Goal: Transaction & Acquisition: Subscribe to service/newsletter

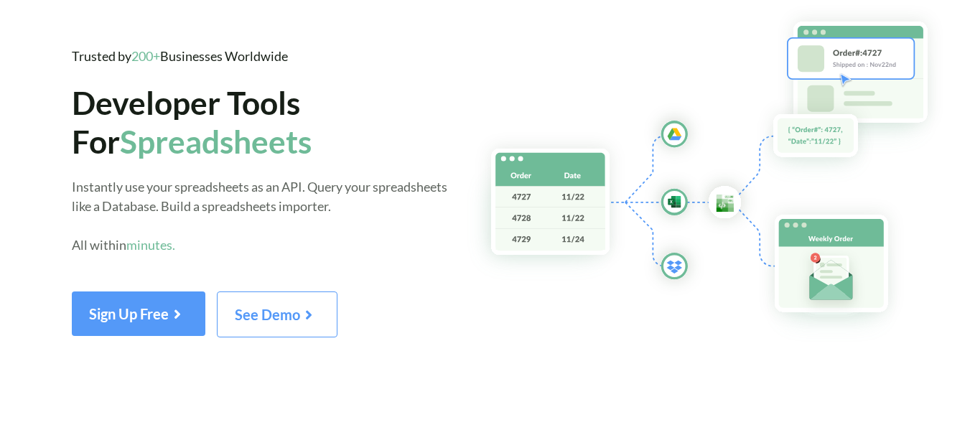
scroll to position [72, 0]
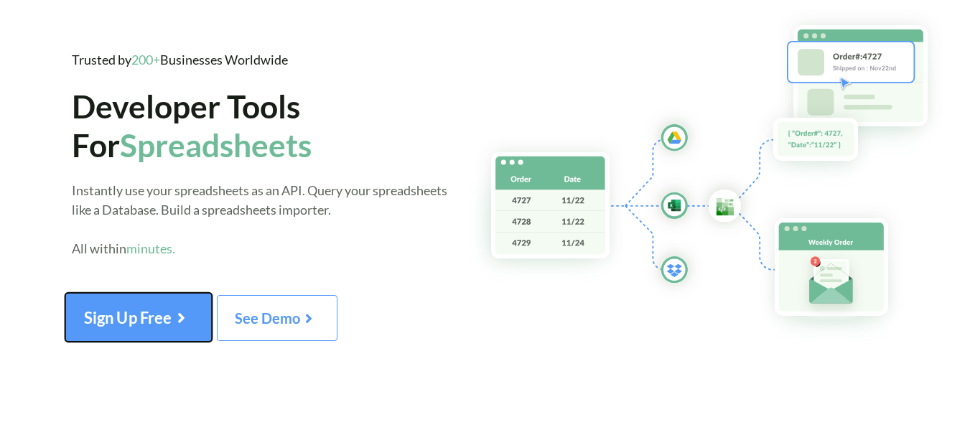
click at [134, 318] on span "Sign Up Free" at bounding box center [138, 317] width 109 height 19
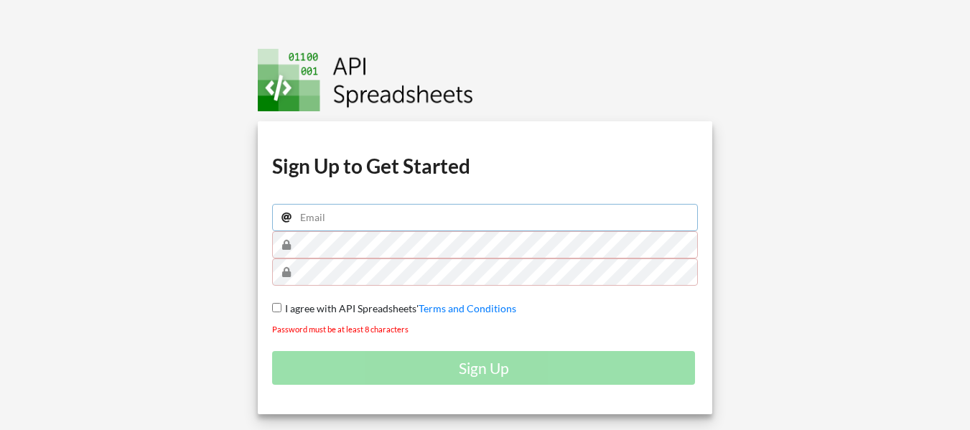
click at [336, 217] on input "email" at bounding box center [485, 217] width 426 height 27
type input "dilawargujjar007@gmail.com"
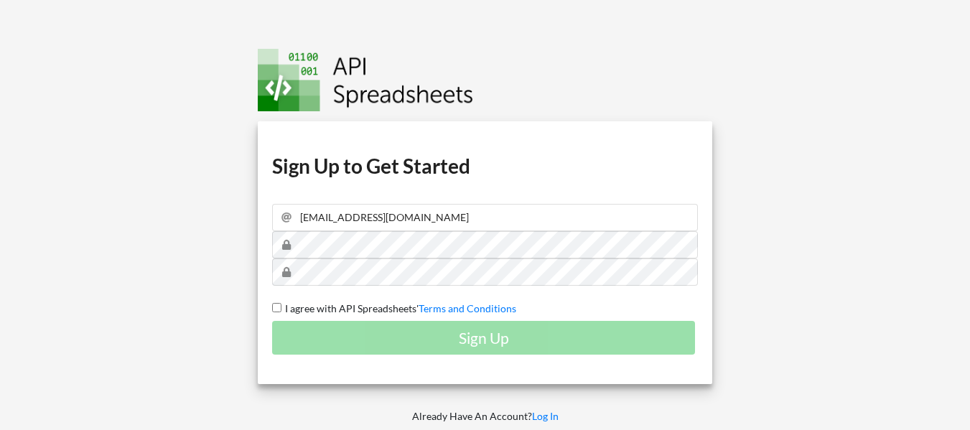
click at [273, 303] on input "I agree with API Spreadsheets' Terms and Conditions" at bounding box center [276, 307] width 9 height 9
checkbox input "true"
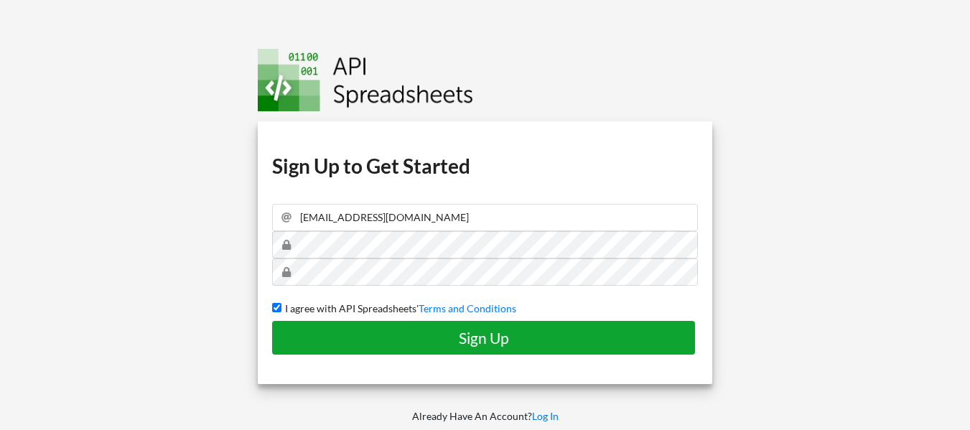
click at [344, 343] on h4 "Sign Up" at bounding box center [483, 338] width 393 height 18
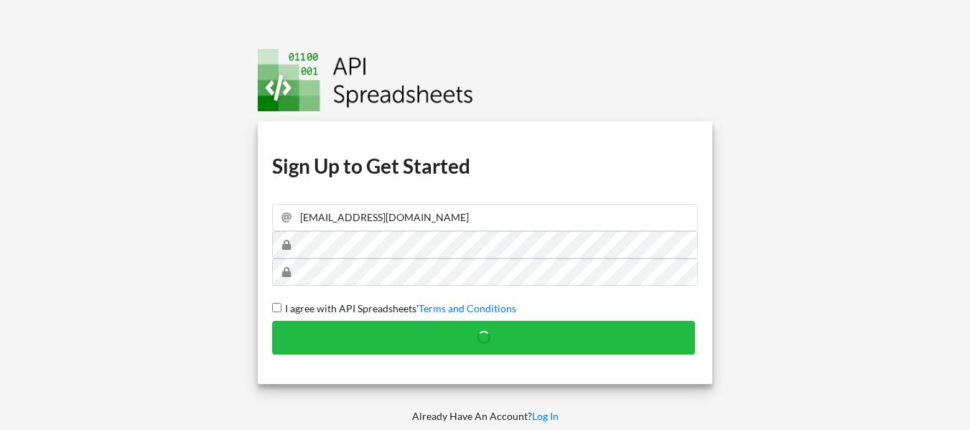
checkbox input "false"
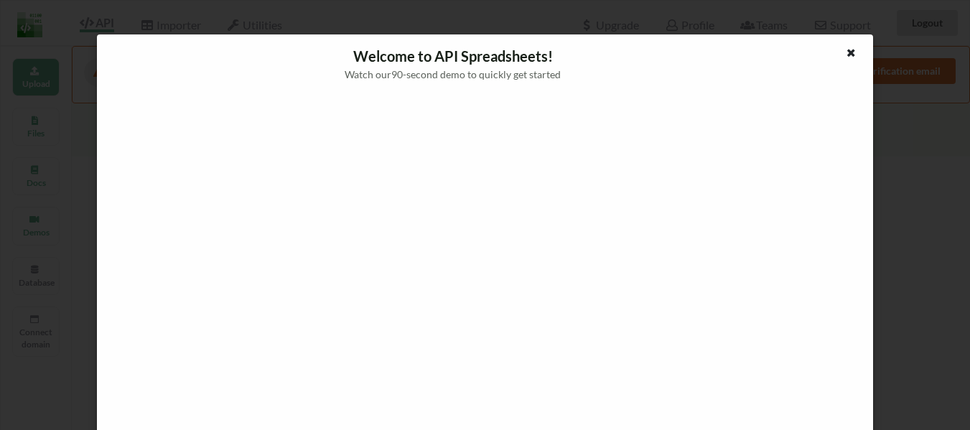
scroll to position [3, 0]
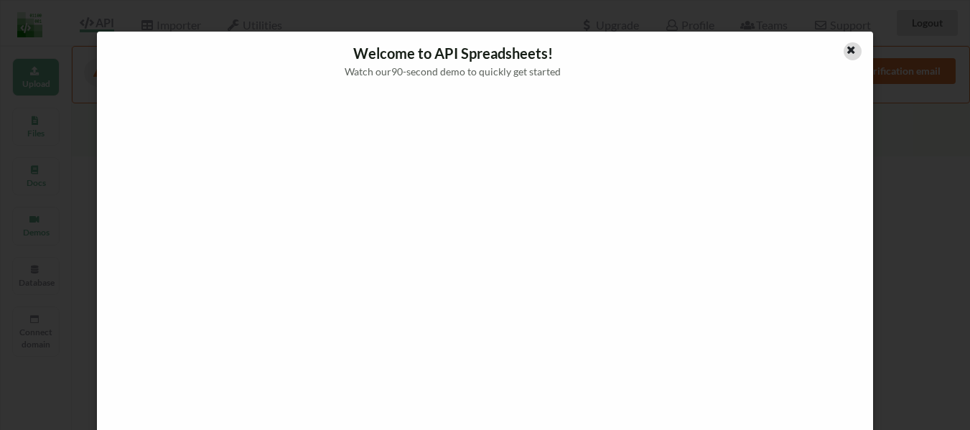
click at [845, 52] on icon at bounding box center [851, 48] width 12 height 10
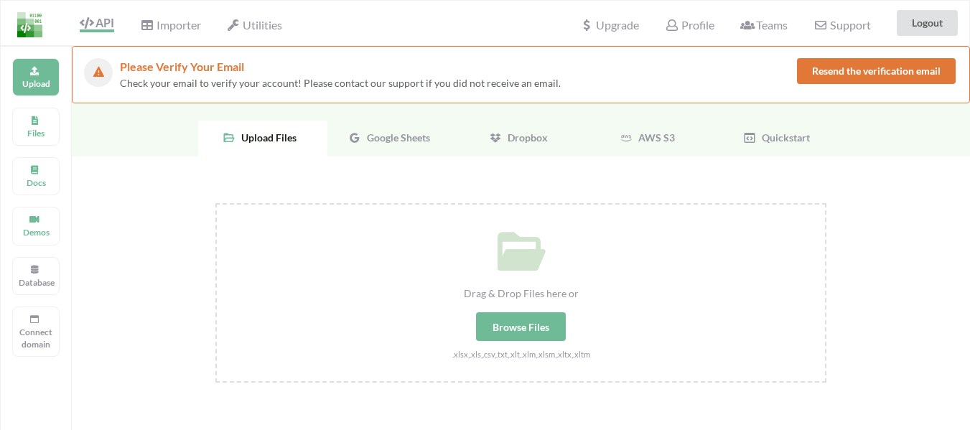
click at [399, 141] on span "Google Sheets" at bounding box center [395, 137] width 69 height 12
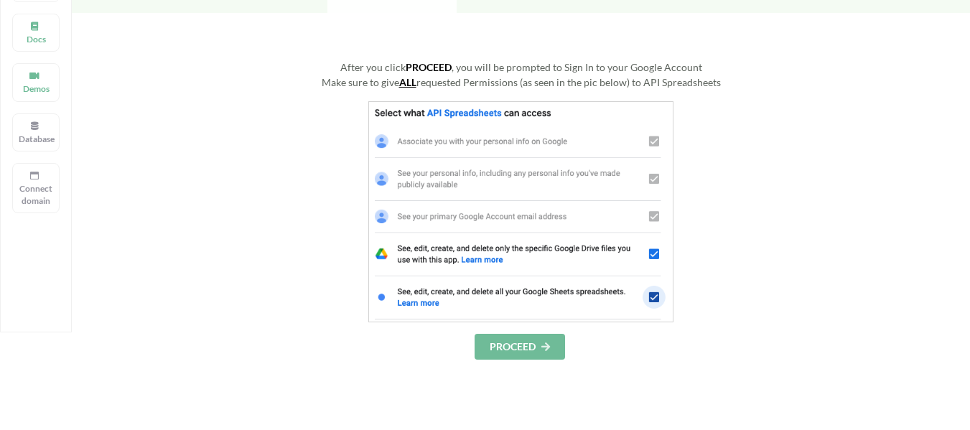
scroll to position [215, 0]
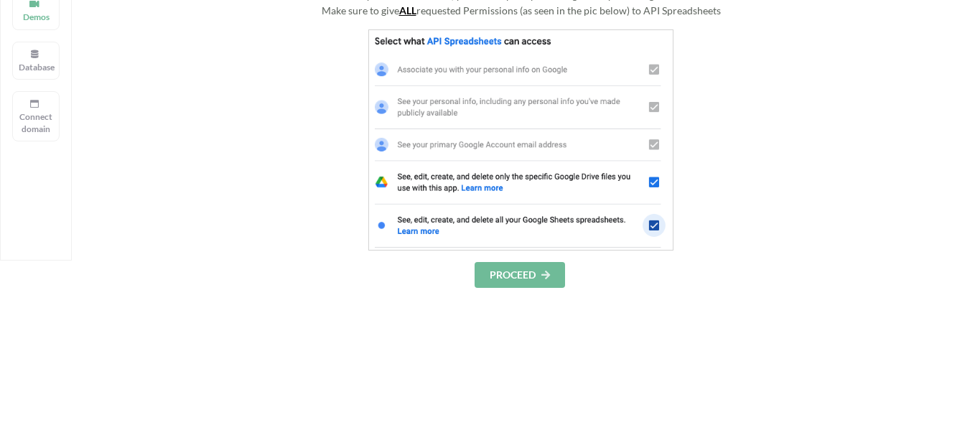
click at [525, 266] on button "PROCEED" at bounding box center [519, 275] width 90 height 26
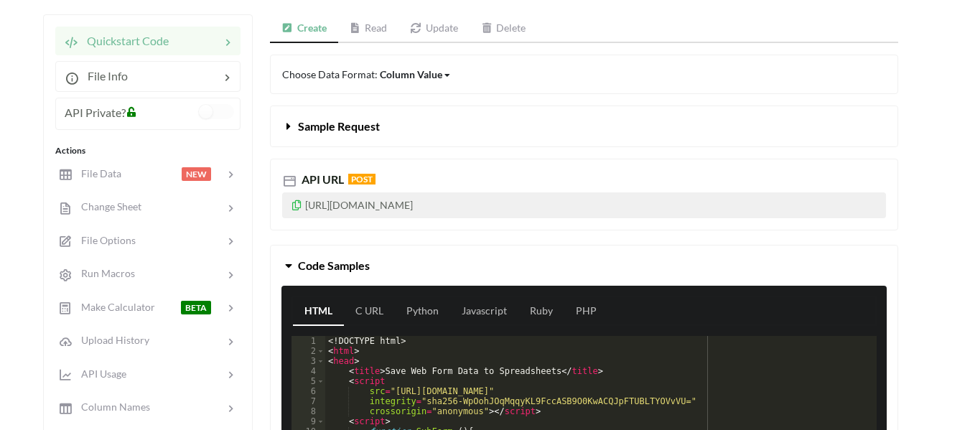
click at [373, 29] on link "Read" at bounding box center [368, 28] width 61 height 29
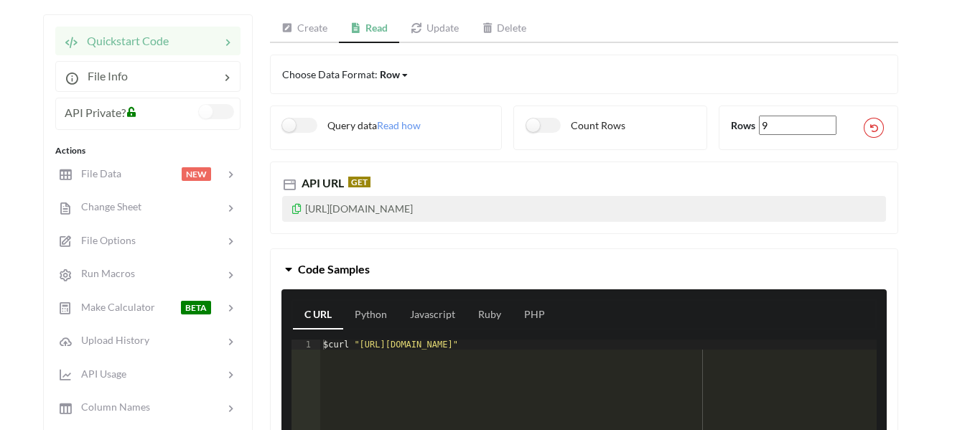
click at [212, 110] on label at bounding box center [216, 111] width 35 height 15
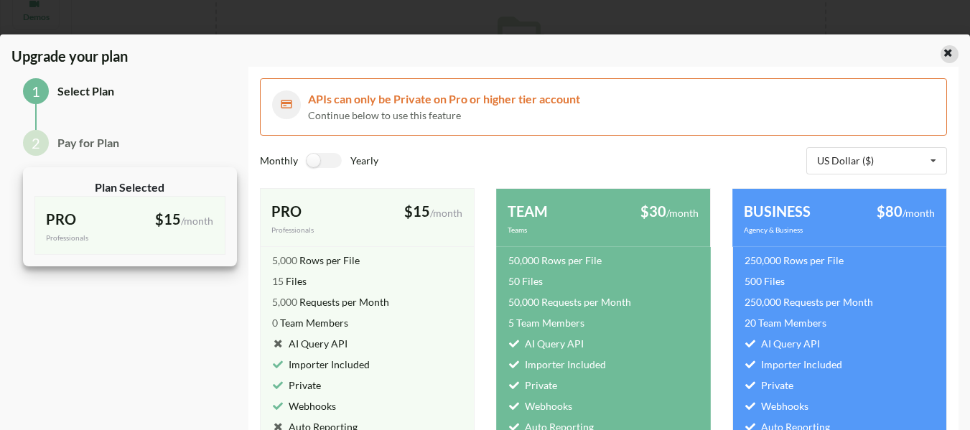
click at [942, 52] on icon at bounding box center [948, 51] width 12 height 10
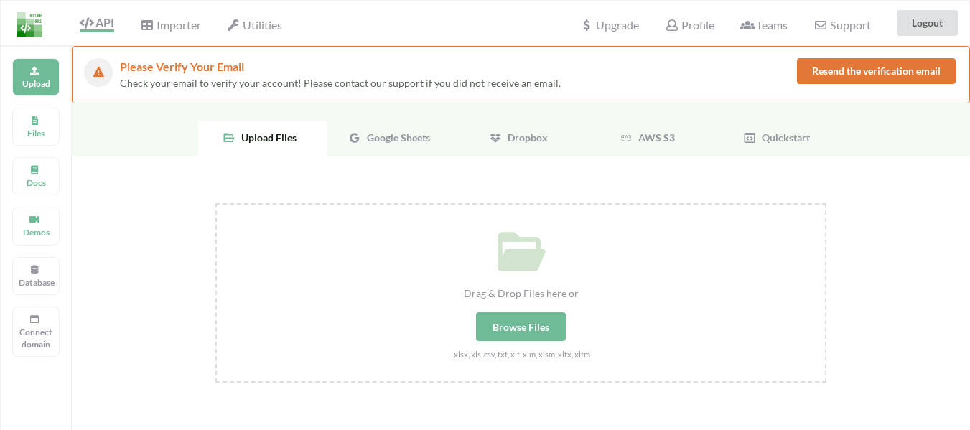
click at [375, 138] on span "Google Sheets" at bounding box center [395, 137] width 69 height 12
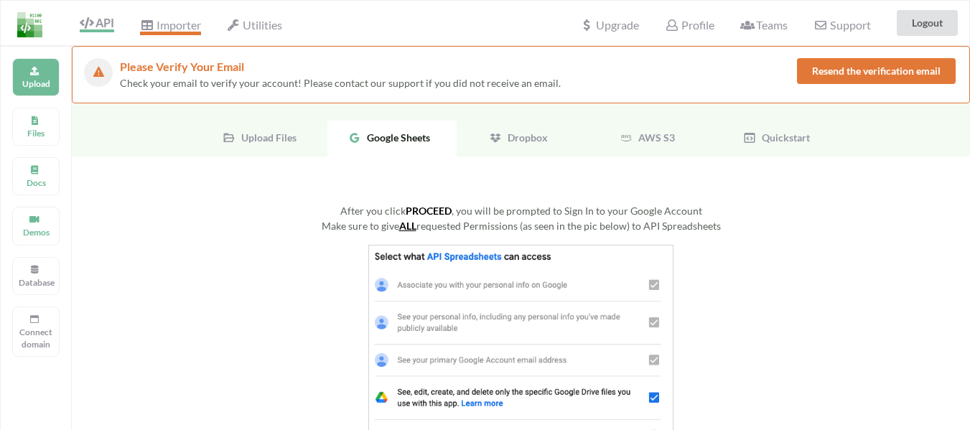
click at [175, 29] on span "Importer" at bounding box center [170, 26] width 60 height 17
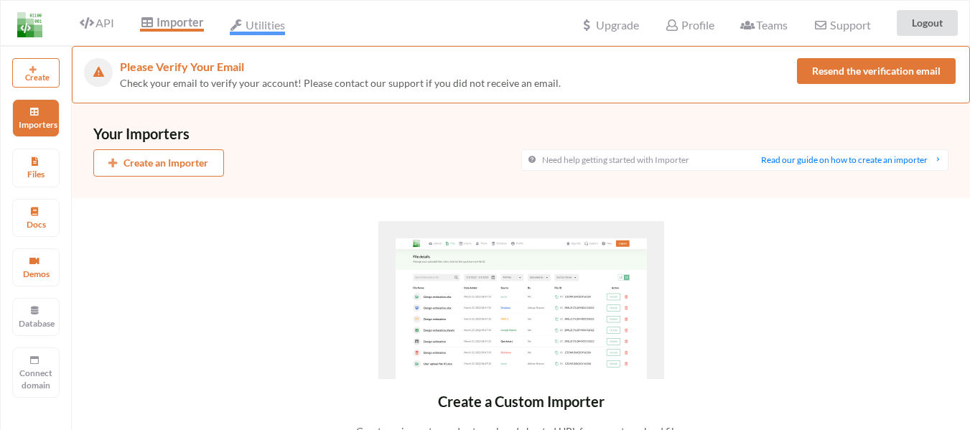
click at [256, 27] on span "Utilities" at bounding box center [257, 26] width 55 height 17
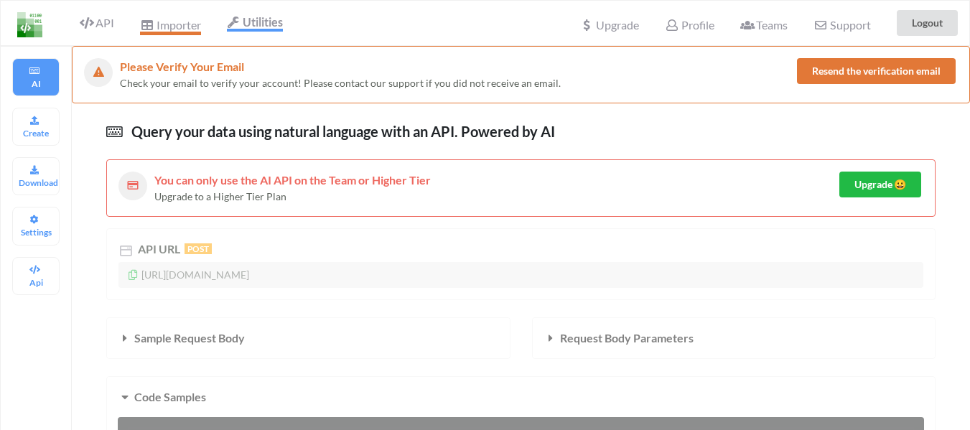
click at [151, 30] on icon at bounding box center [147, 24] width 14 height 11
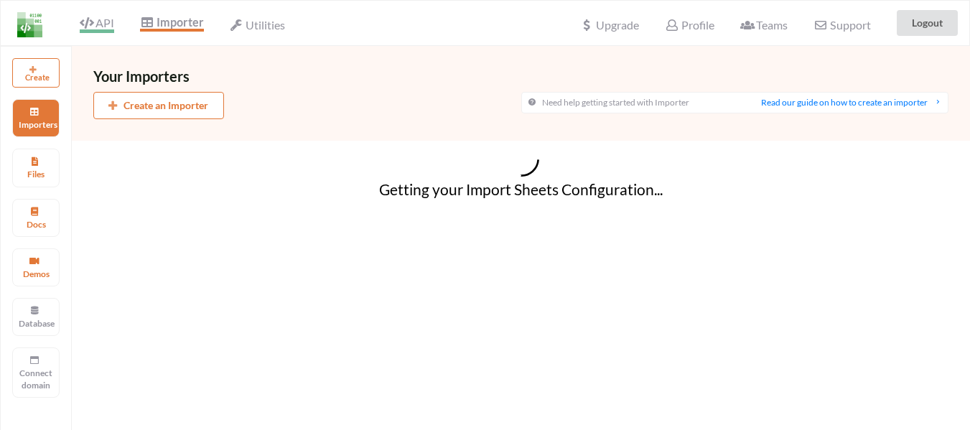
click at [107, 25] on span "API" at bounding box center [97, 24] width 34 height 17
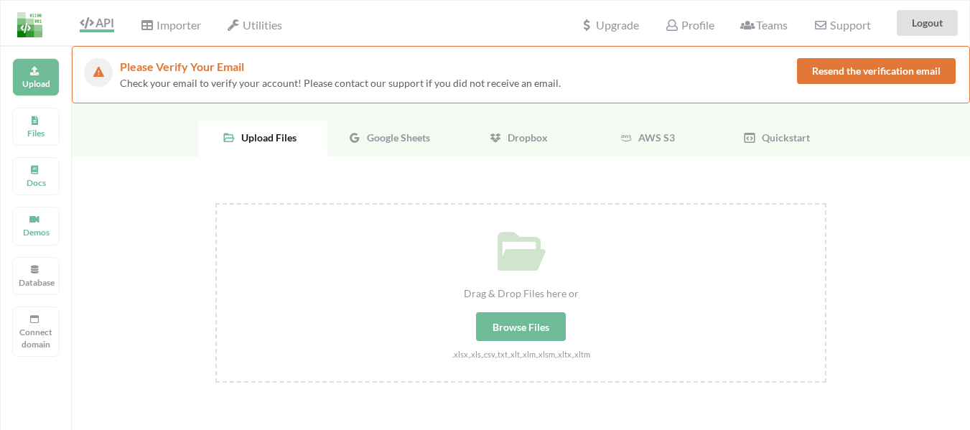
click at [386, 139] on span "Google Sheets" at bounding box center [395, 137] width 69 height 12
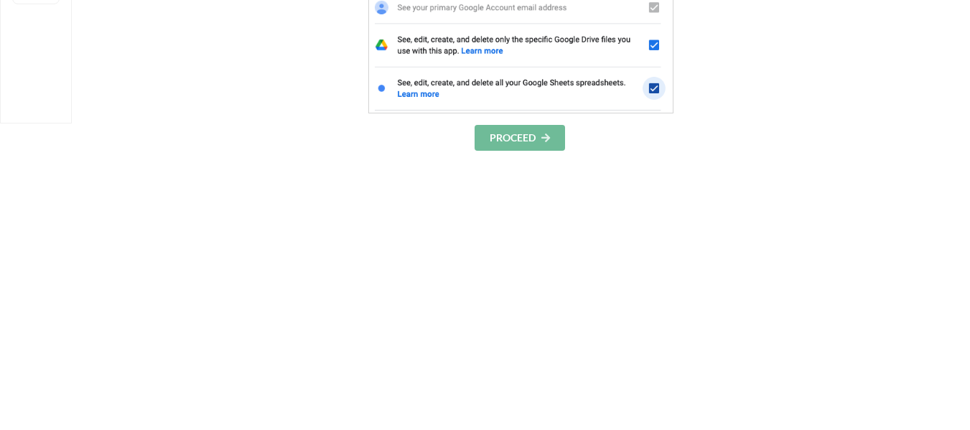
scroll to position [431, 0]
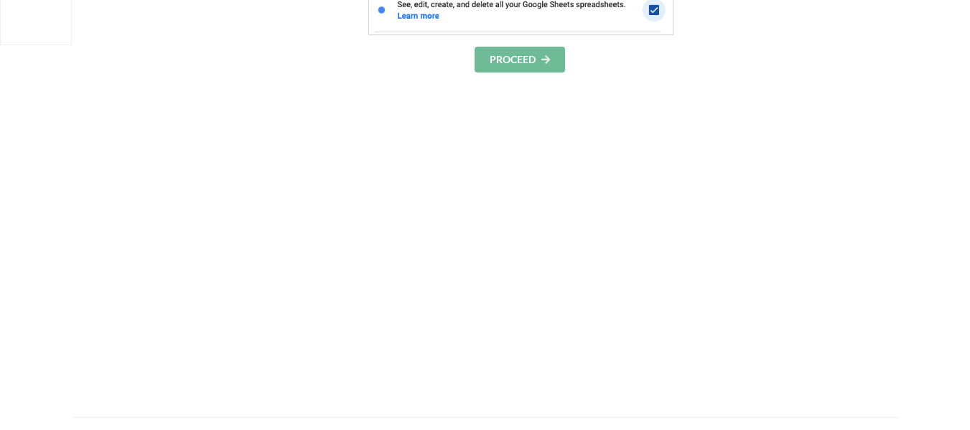
click at [504, 62] on button "PROCEED" at bounding box center [519, 60] width 90 height 26
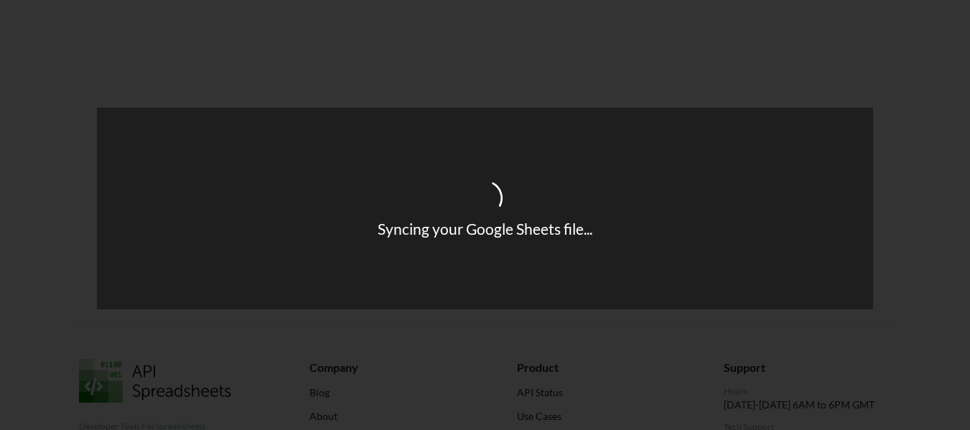
scroll to position [275, 0]
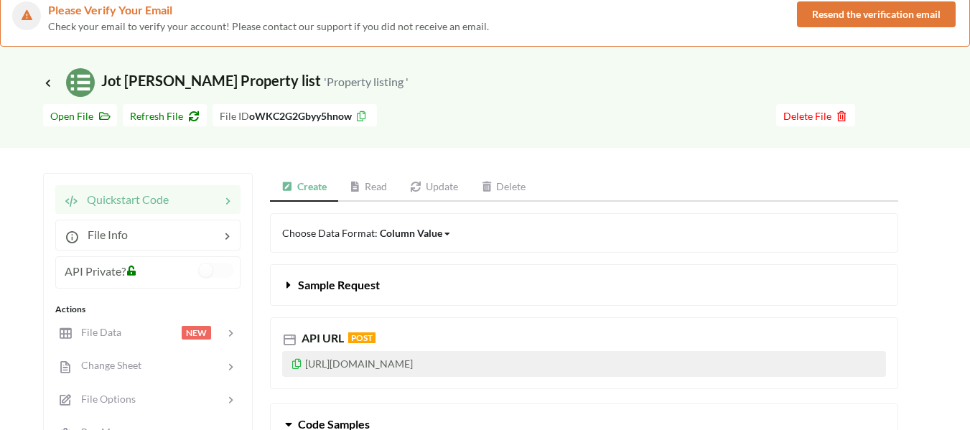
scroll to position [72, 0]
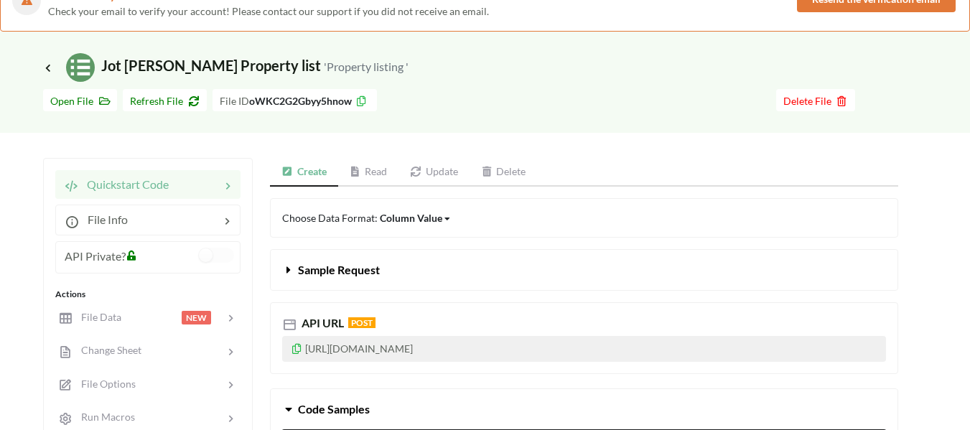
click at [368, 174] on link "Read" at bounding box center [368, 172] width 61 height 29
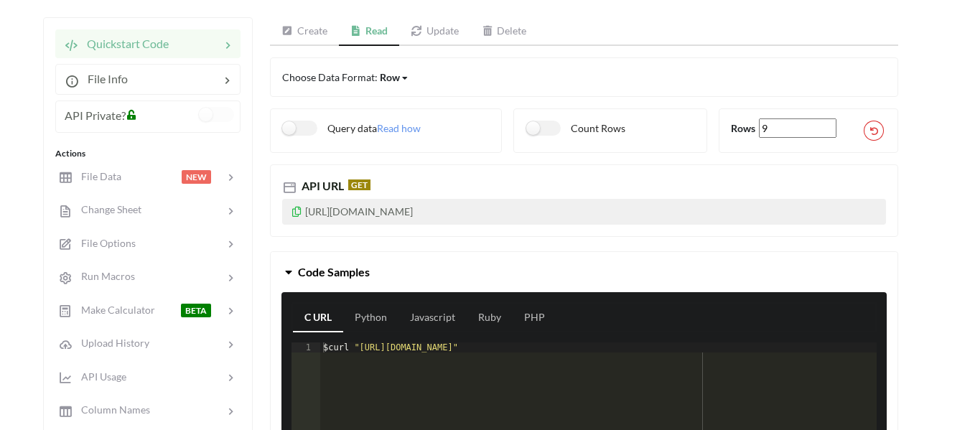
scroll to position [215, 0]
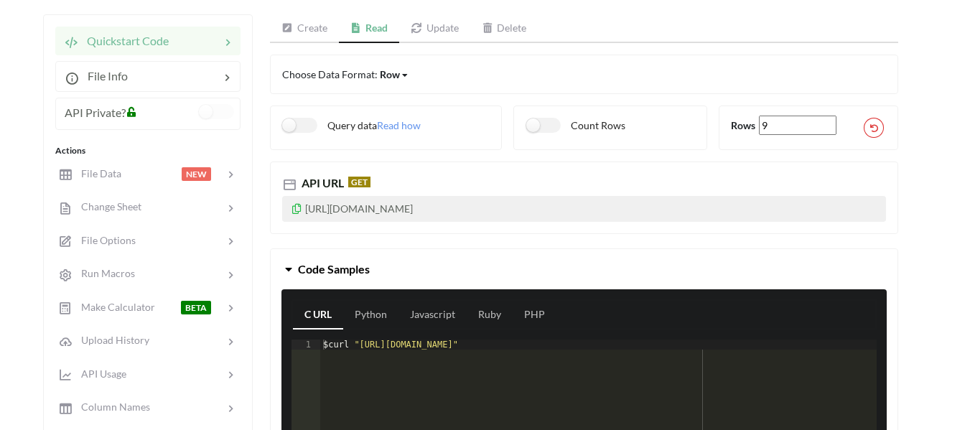
click at [296, 208] on icon at bounding box center [297, 207] width 12 height 10
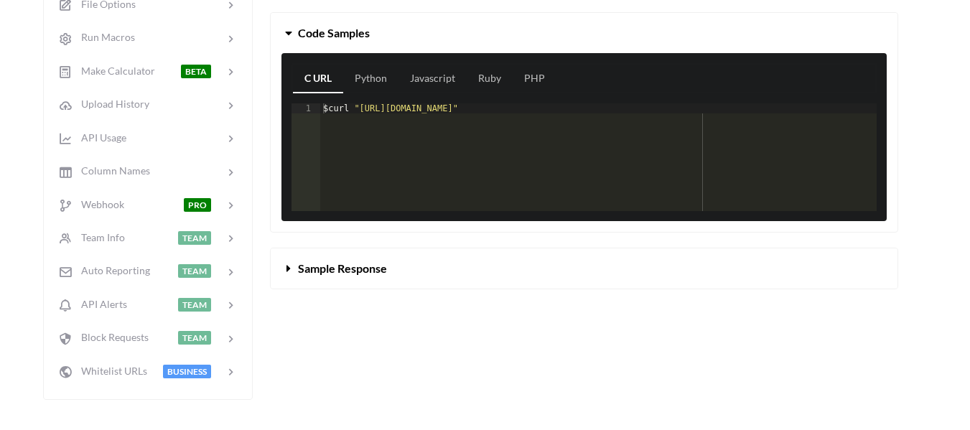
scroll to position [502, 0]
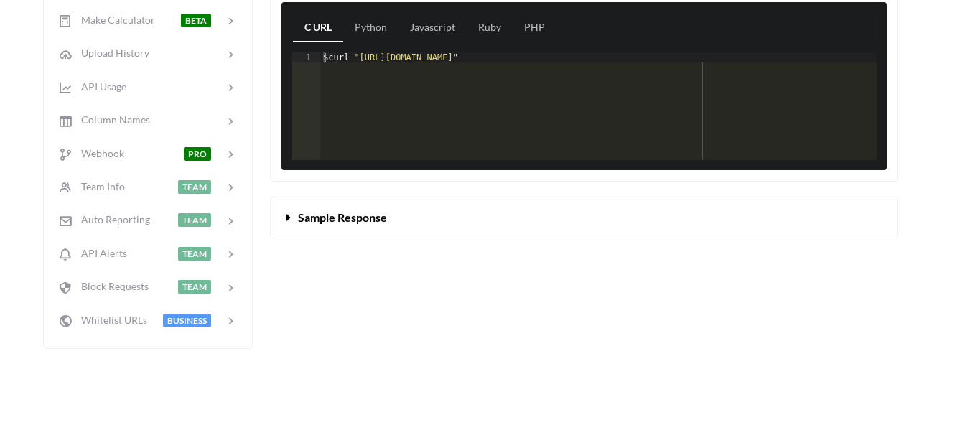
click at [322, 221] on span "Sample Response" at bounding box center [342, 217] width 89 height 14
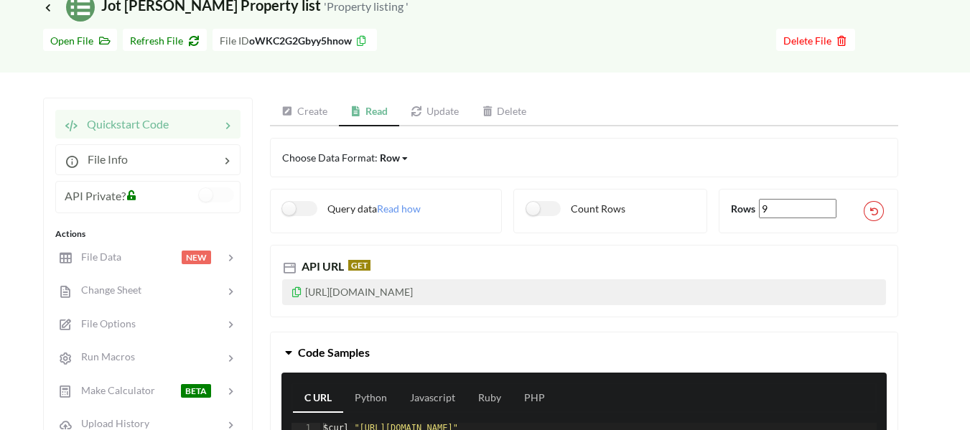
scroll to position [144, 0]
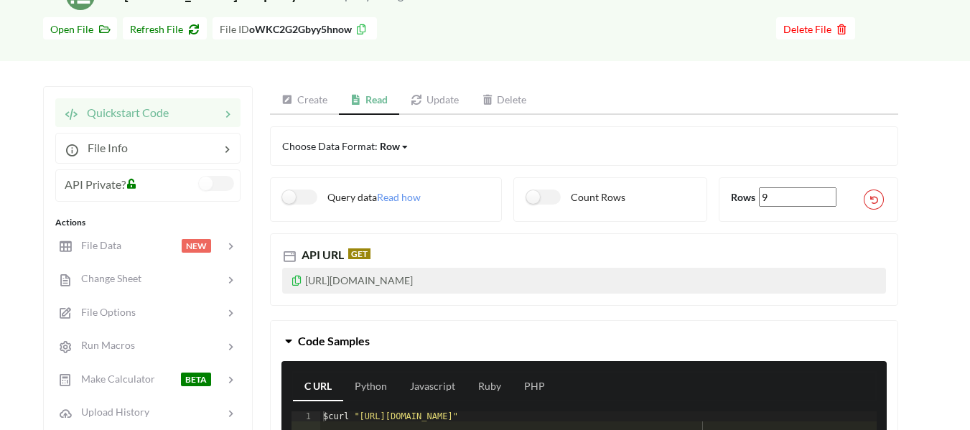
click at [205, 182] on label at bounding box center [216, 183] width 35 height 15
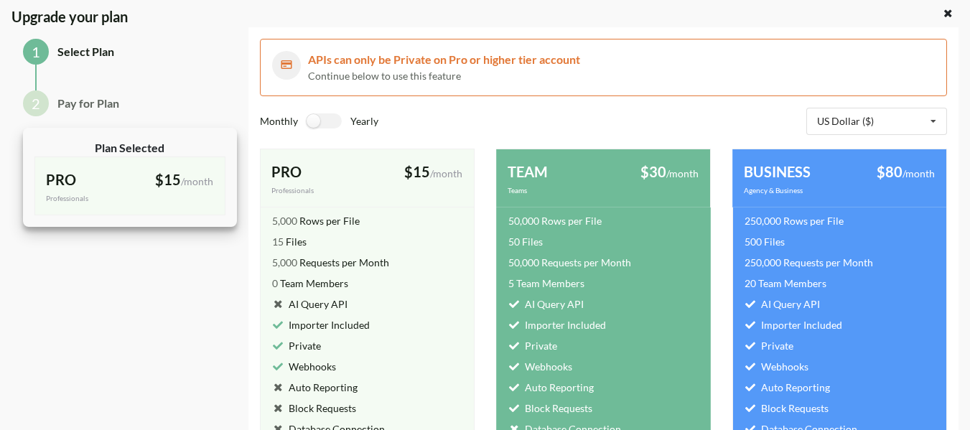
scroll to position [0, 0]
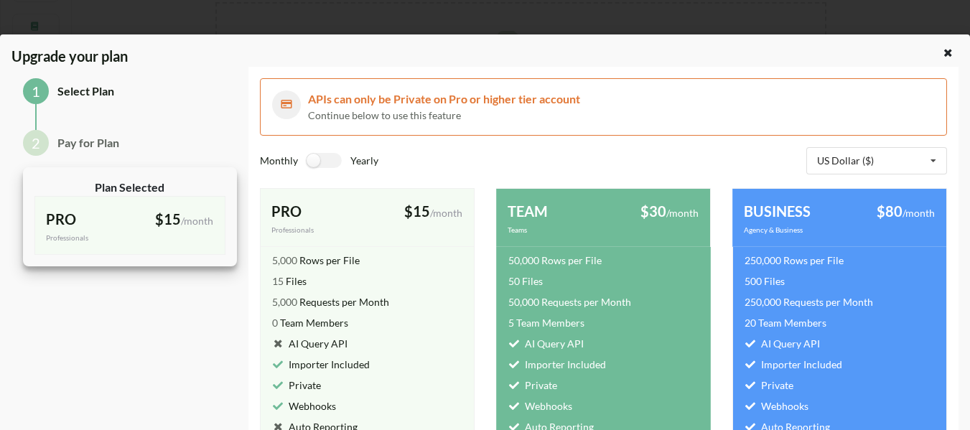
scroll to position [275, 0]
click at [942, 52] on icon at bounding box center [948, 51] width 12 height 10
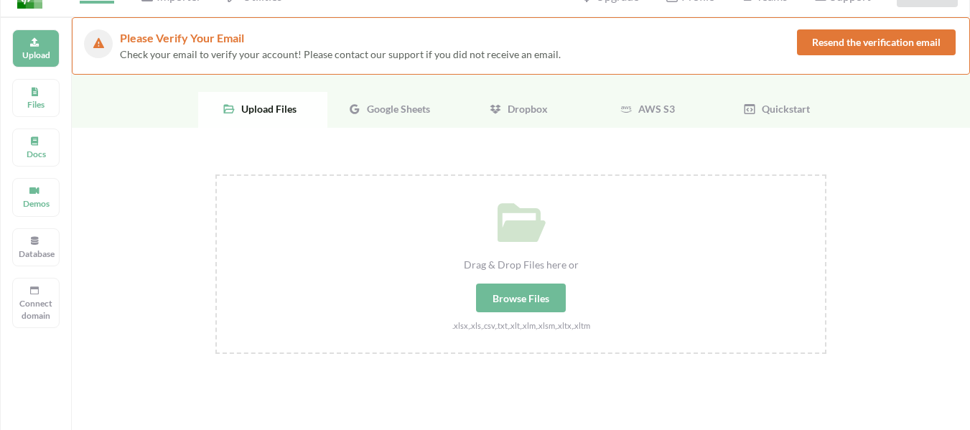
scroll to position [0, 0]
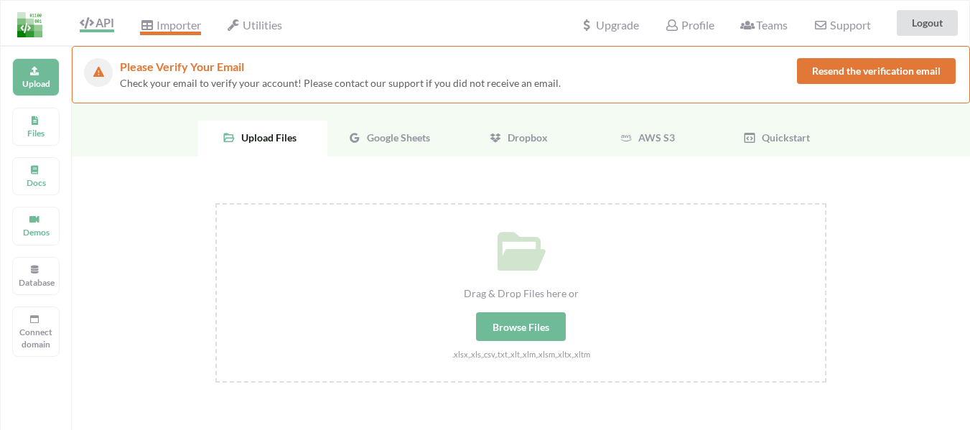
click at [161, 22] on span "Importer" at bounding box center [170, 26] width 60 height 17
